Goal: Task Accomplishment & Management: Manage account settings

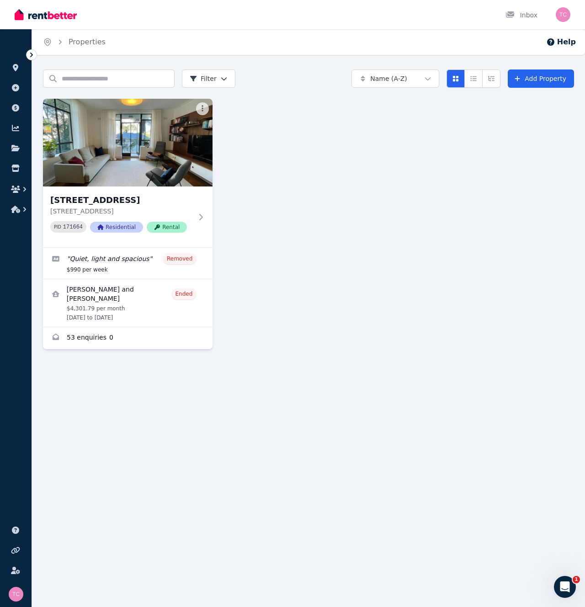
drag, startPoint x: 388, startPoint y: 224, endPoint x: 239, endPoint y: 218, distance: 150.0
click at [362, 227] on div "[STREET_ADDRESS] [STREET_ADDRESS] PID 171664 Residential Rental " Quiet, light …" at bounding box center [308, 224] width 531 height 250
click at [15, 67] on icon at bounding box center [15, 67] width 5 height 7
click at [18, 87] on icon at bounding box center [15, 87] width 7 height 7
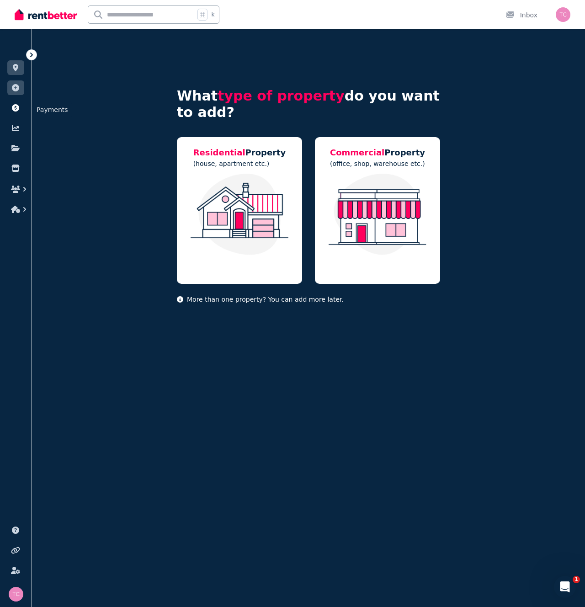
click at [15, 105] on icon at bounding box center [15, 107] width 7 height 7
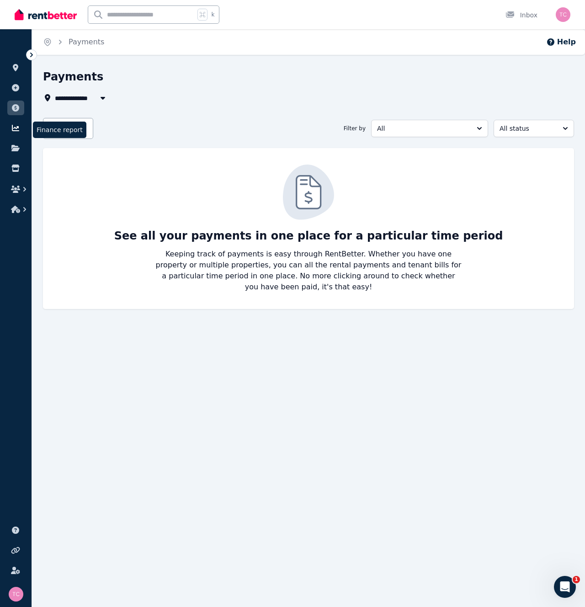
click at [13, 122] on link at bounding box center [15, 128] width 17 height 15
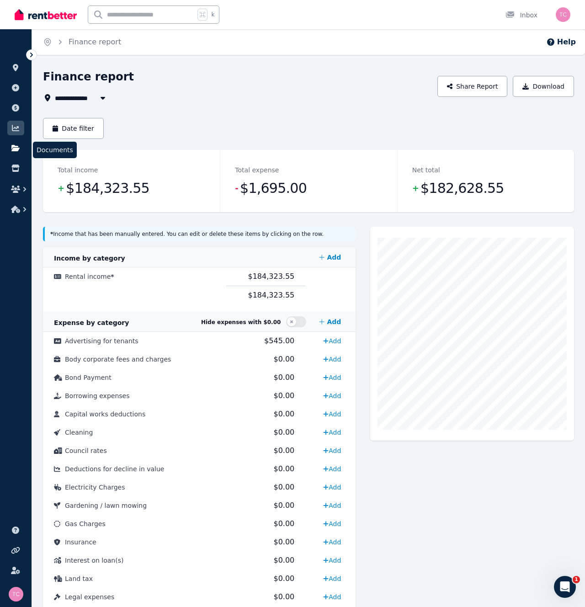
click at [11, 141] on link at bounding box center [15, 148] width 17 height 15
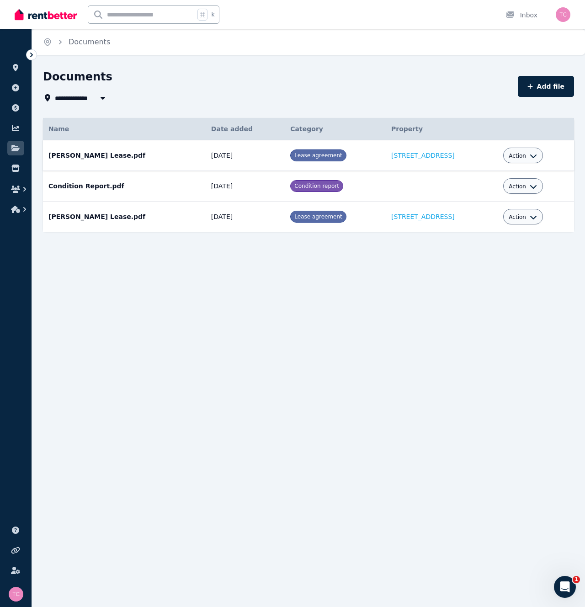
click at [543, 157] on div "Action" at bounding box center [523, 156] width 40 height 16
click at [537, 157] on icon "button" at bounding box center [533, 156] width 6 height 4
click at [470, 114] on div "**********" at bounding box center [308, 158] width 531 height 179
click at [18, 174] on link at bounding box center [15, 168] width 17 height 15
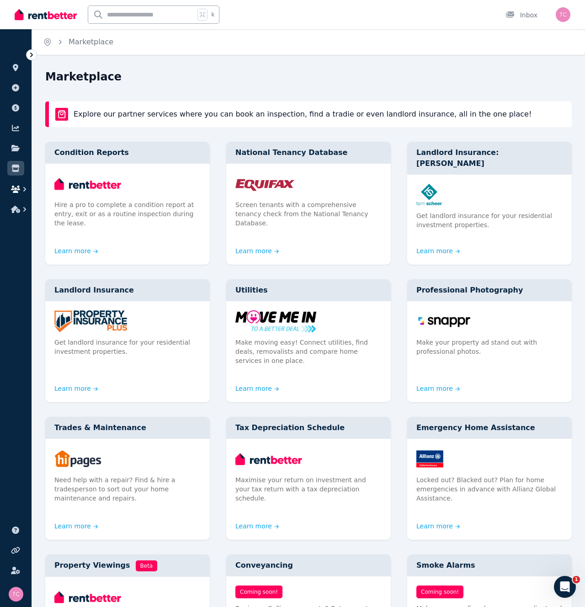
click at [18, 187] on icon "button" at bounding box center [15, 189] width 9 height 7
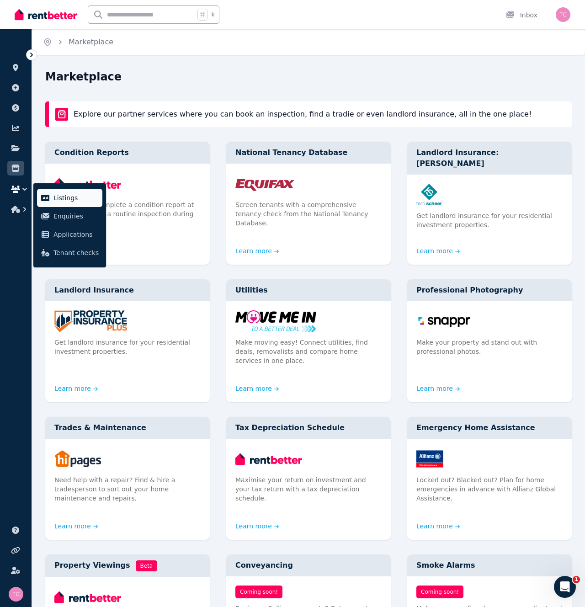
click at [50, 200] on link "Listings" at bounding box center [69, 198] width 65 height 18
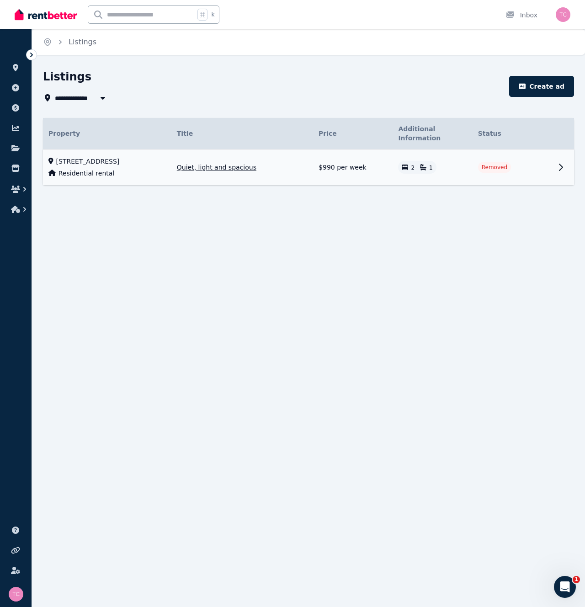
click at [90, 157] on span "[STREET_ADDRESS]" at bounding box center [88, 161] width 64 height 9
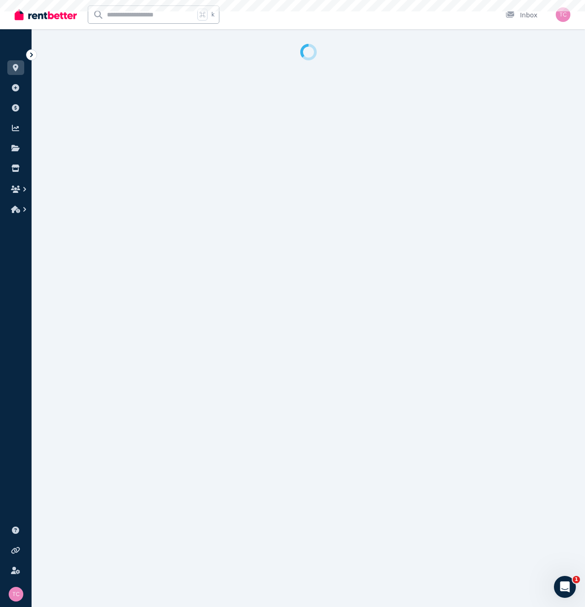
select select "**********"
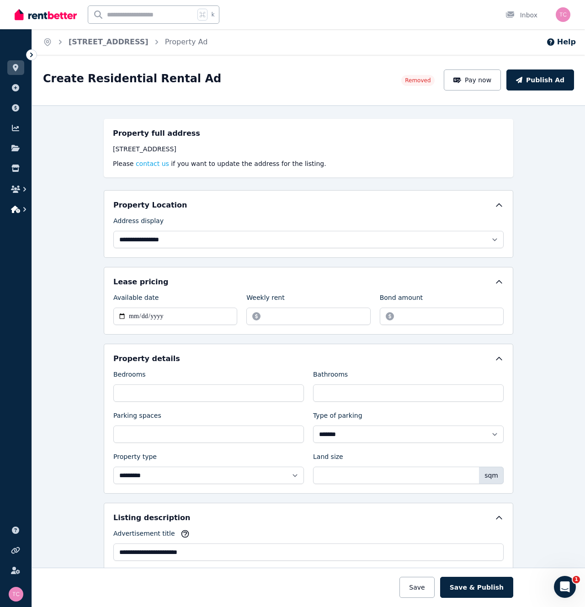
click at [20, 211] on icon "button" at bounding box center [15, 209] width 9 height 7
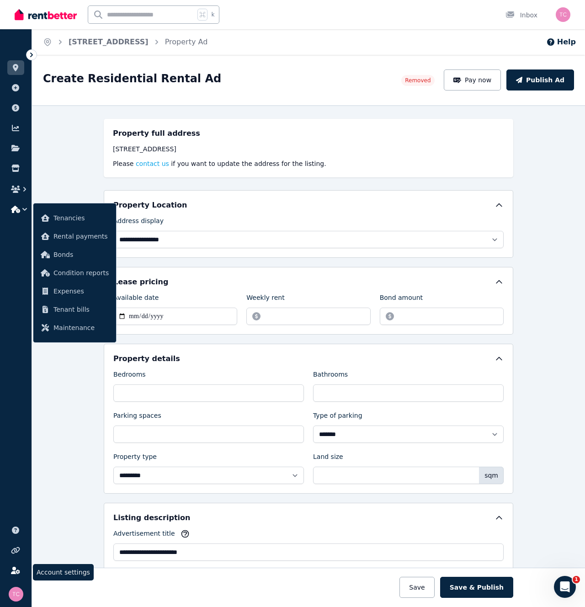
click at [15, 575] on link at bounding box center [15, 570] width 17 height 15
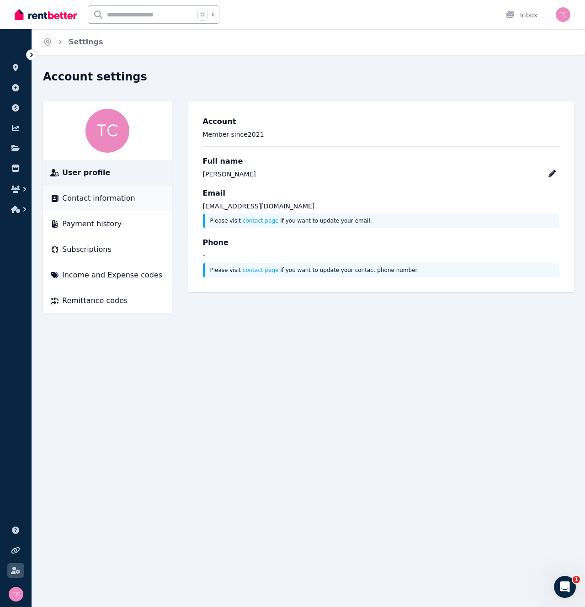
click at [72, 197] on span "Contact information" at bounding box center [98, 198] width 73 height 11
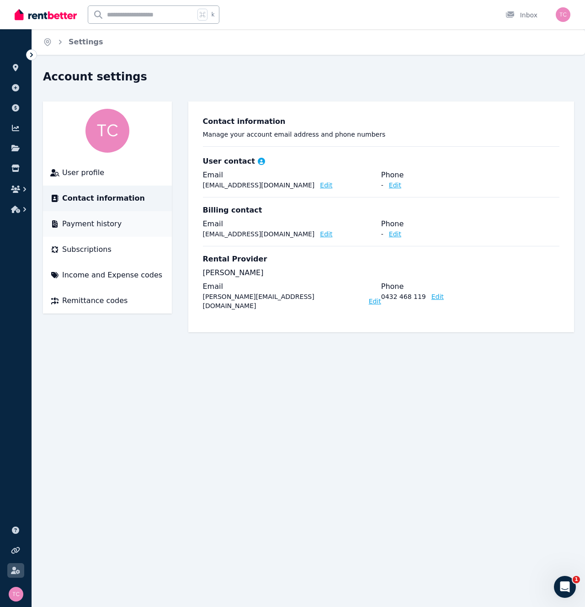
click at [75, 214] on li "Payment history" at bounding box center [107, 224] width 129 height 26
click at [84, 221] on span "Payment history" at bounding box center [91, 223] width 59 height 11
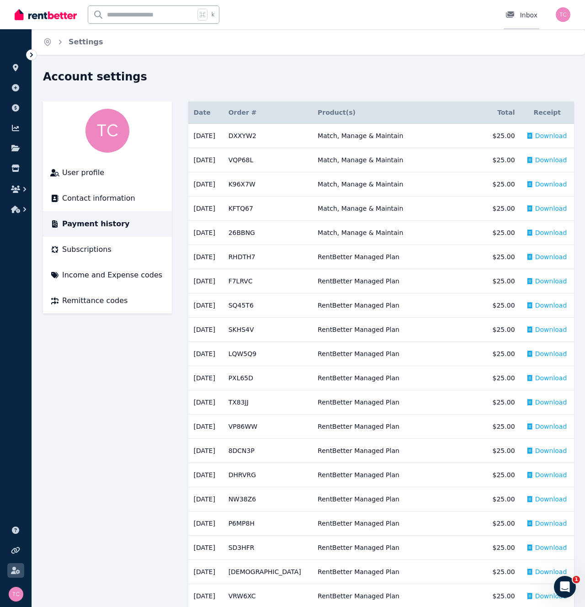
click at [524, 13] on div "Inbox" at bounding box center [521, 15] width 32 height 9
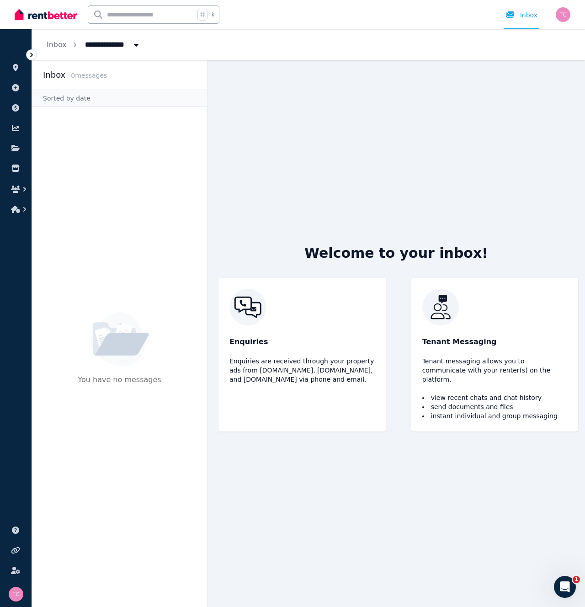
click at [20, 12] on img at bounding box center [46, 15] width 62 height 14
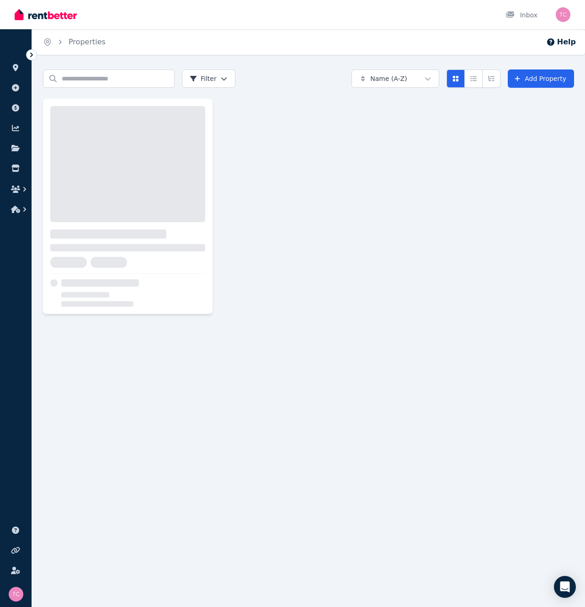
click at [165, 21] on div "Inbox" at bounding box center [277, 14] width 525 height 29
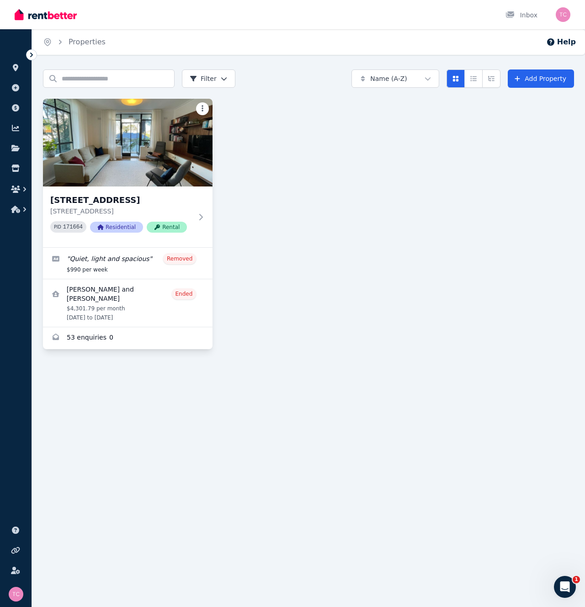
click at [203, 106] on html "Open main menu Inbox Open user menu ORGANISE Properties Add property Payments F…" at bounding box center [292, 303] width 585 height 607
click at [136, 109] on html "Open main menu Inbox Open user menu ORGANISE Properties Add property Payments F…" at bounding box center [292, 303] width 585 height 607
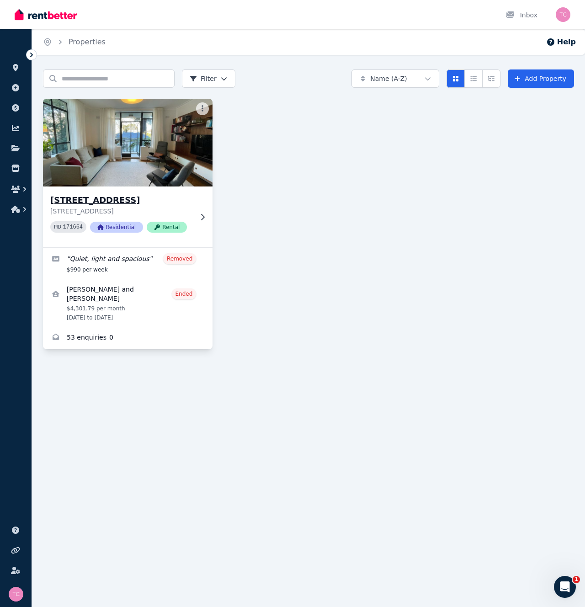
click at [133, 110] on img at bounding box center [128, 142] width 178 height 92
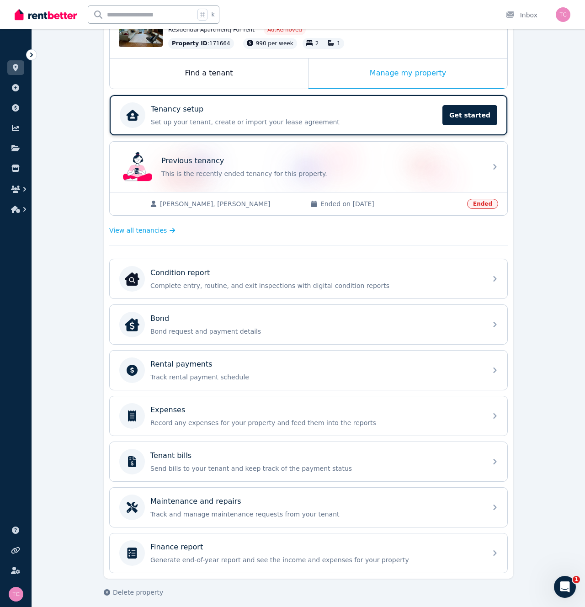
scroll to position [131, 0]
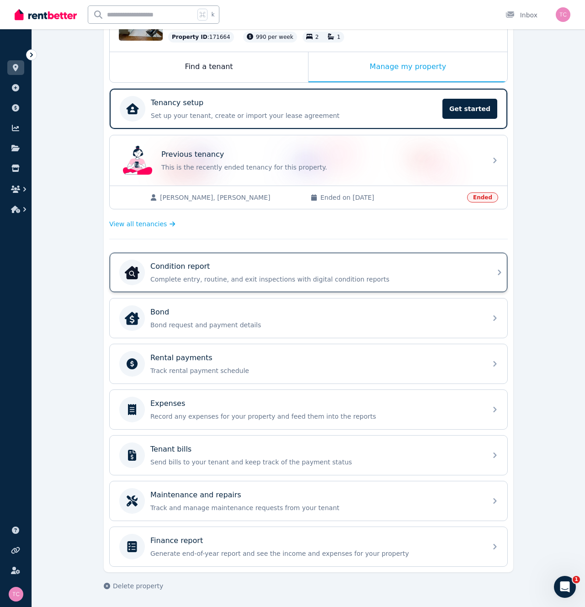
click at [186, 275] on p "Complete entry, routine, and exit inspections with digital condition reports" at bounding box center [315, 279] width 331 height 9
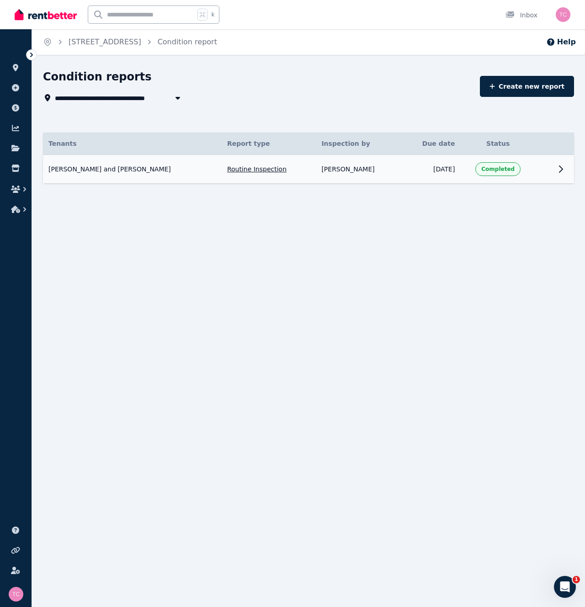
click at [121, 169] on span "[PERSON_NAME] and [PERSON_NAME]" at bounding box center [109, 169] width 122 height 9
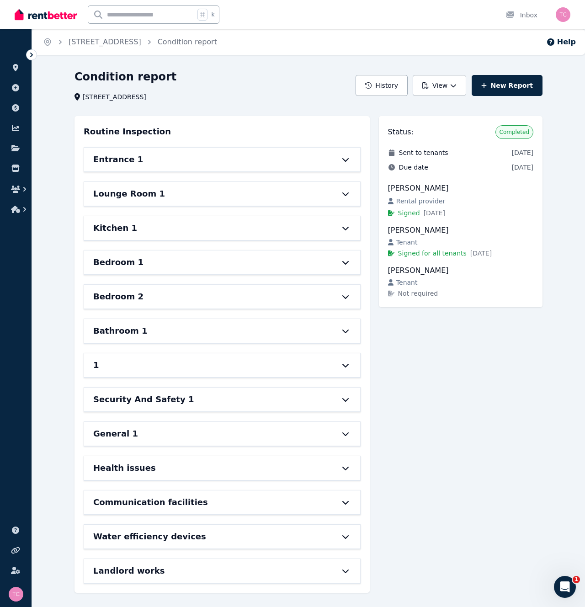
click at [136, 162] on div "Entrance 1" at bounding box center [209, 159] width 232 height 13
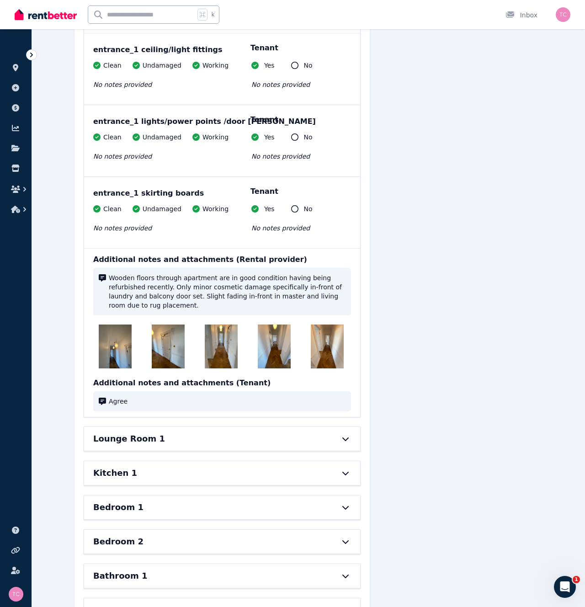
scroll to position [289, 0]
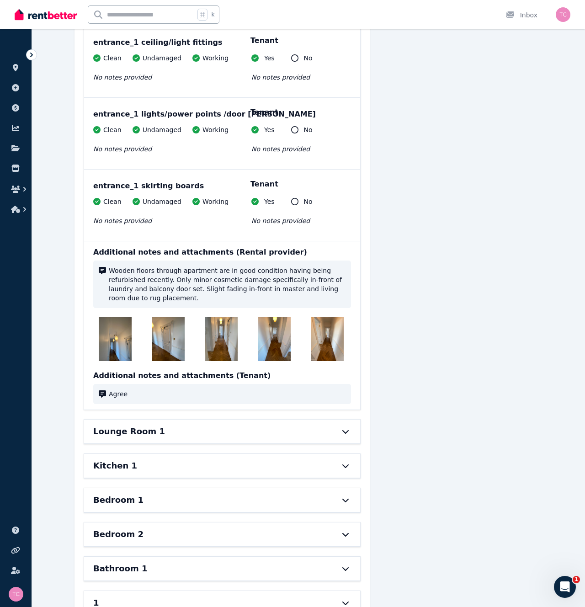
click at [143, 436] on h6 "Lounge Room 1" at bounding box center [129, 431] width 72 height 13
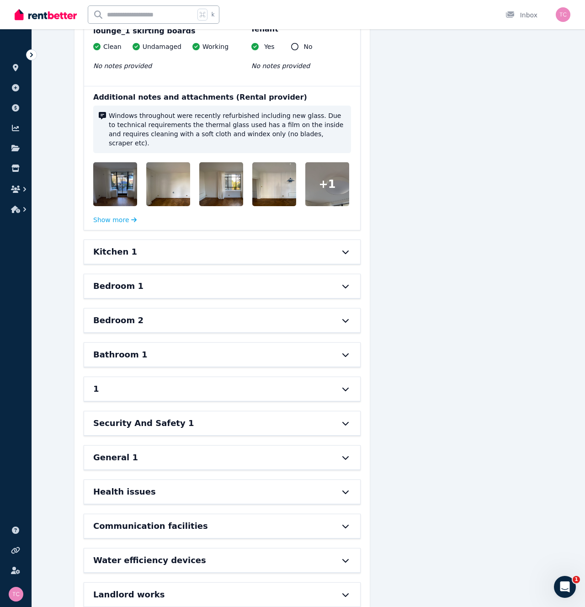
scroll to position [1150, 0]
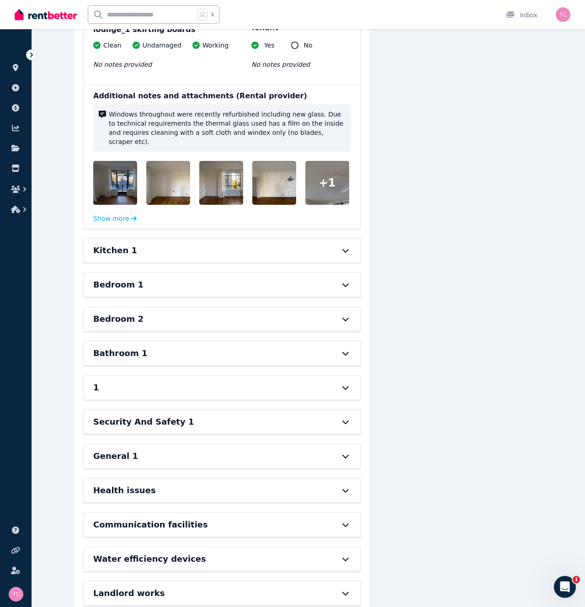
click at [335, 178] on div at bounding box center [327, 183] width 44 height 44
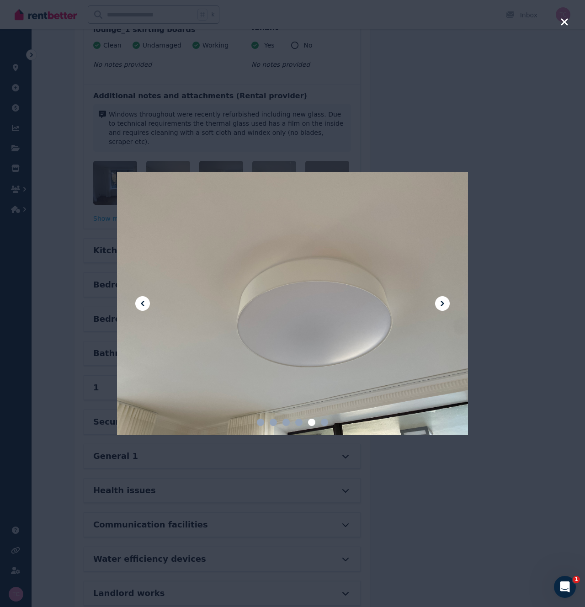
click at [396, 131] on div at bounding box center [292, 303] width 351 height 607
click at [564, 23] on icon "button" at bounding box center [564, 21] width 8 height 11
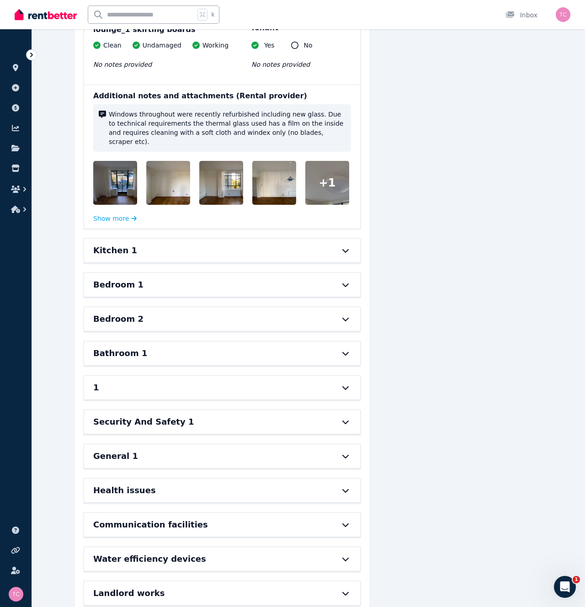
scroll to position [1166, 0]
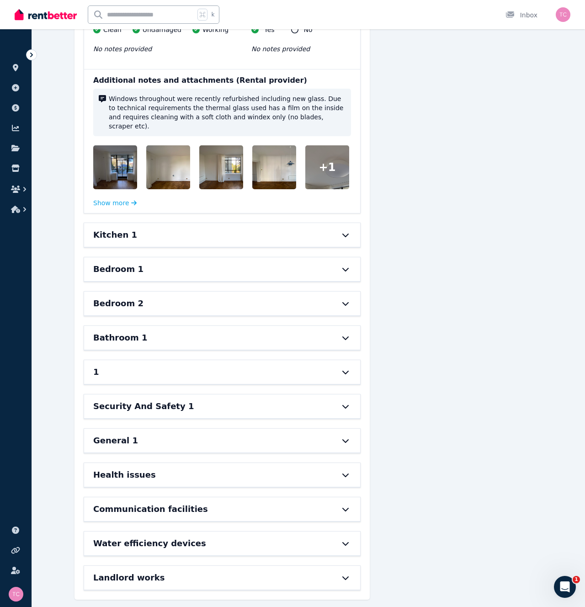
click at [161, 463] on div "Health issues" at bounding box center [222, 475] width 276 height 24
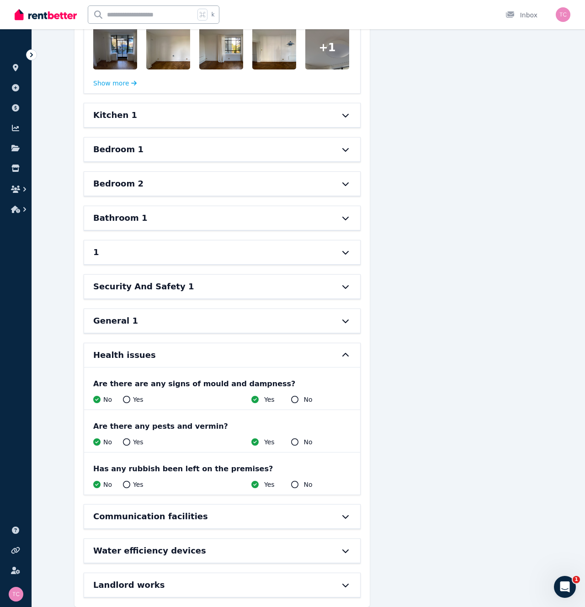
scroll to position [1293, 0]
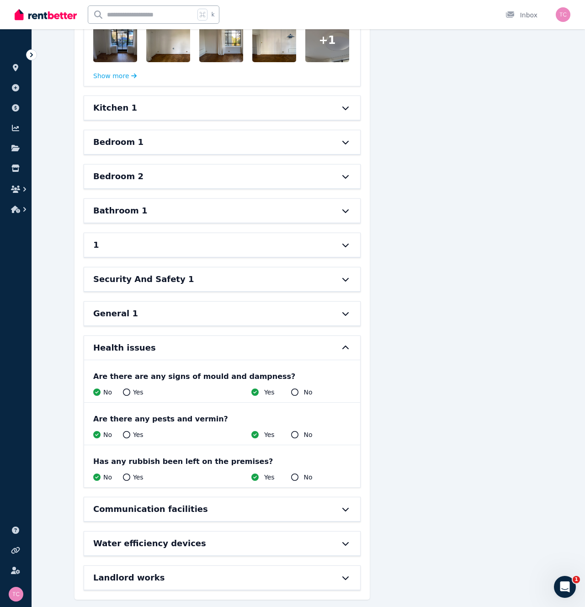
click at [168, 508] on div "Communication facilities" at bounding box center [222, 509] width 276 height 24
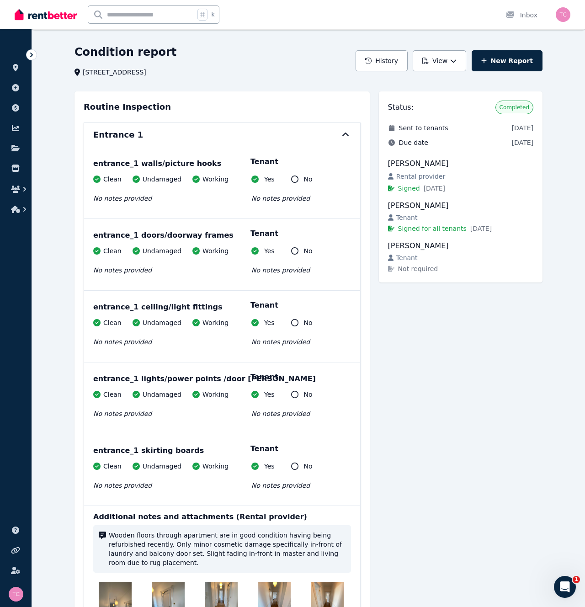
scroll to position [0, 0]
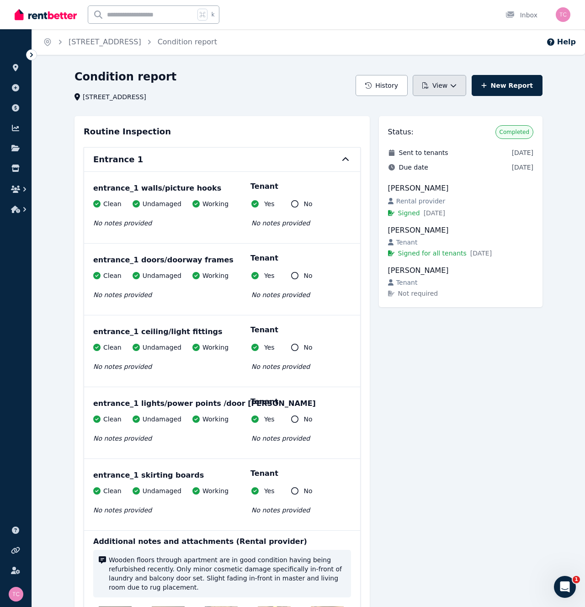
click at [438, 91] on button "View" at bounding box center [439, 85] width 53 height 21
click at [419, 111] on p "View report" at bounding box center [406, 109] width 44 height 9
